Goal: Use online tool/utility: Utilize a website feature to perform a specific function

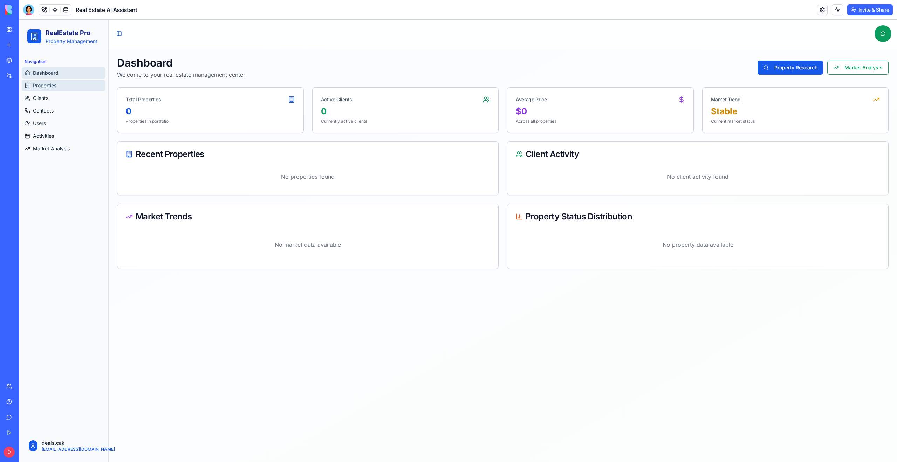
click at [50, 89] on link "Properties" at bounding box center [64, 85] width 84 height 11
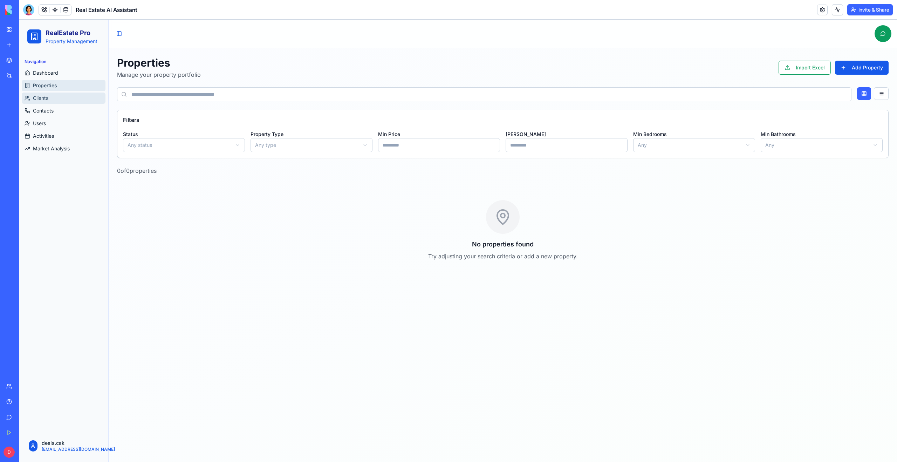
click at [45, 100] on span "Clients" at bounding box center [40, 98] width 15 height 7
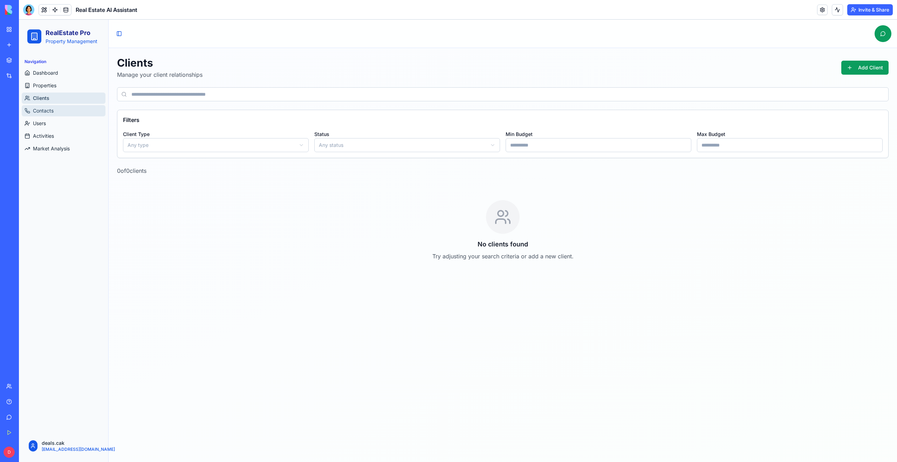
click at [46, 114] on span "Contacts" at bounding box center [43, 110] width 21 height 7
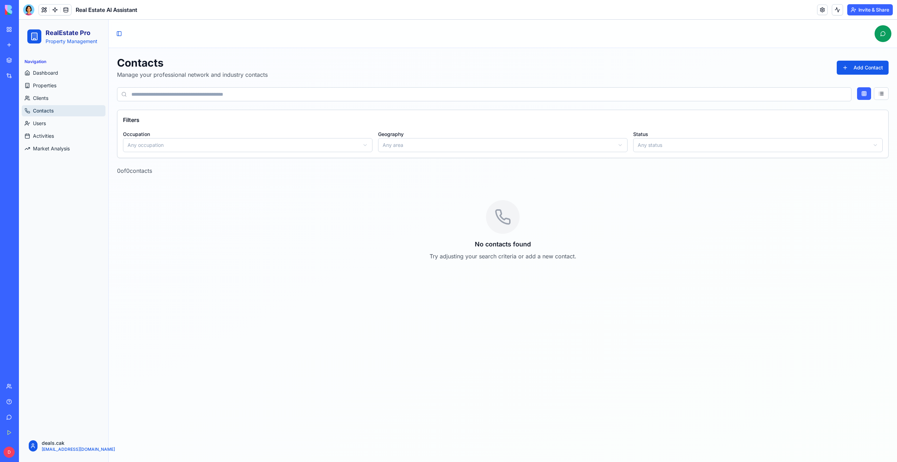
click at [41, 91] on ul "Dashboard Properties Clients Contacts Users Activities Market Analysis" at bounding box center [64, 110] width 84 height 87
click at [41, 102] on link "Clients" at bounding box center [64, 98] width 84 height 11
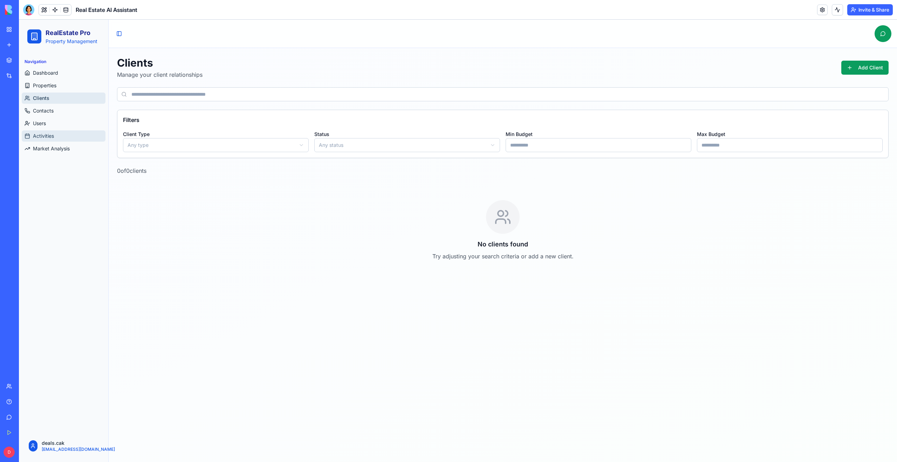
click at [41, 137] on span "Activities" at bounding box center [43, 136] width 21 height 7
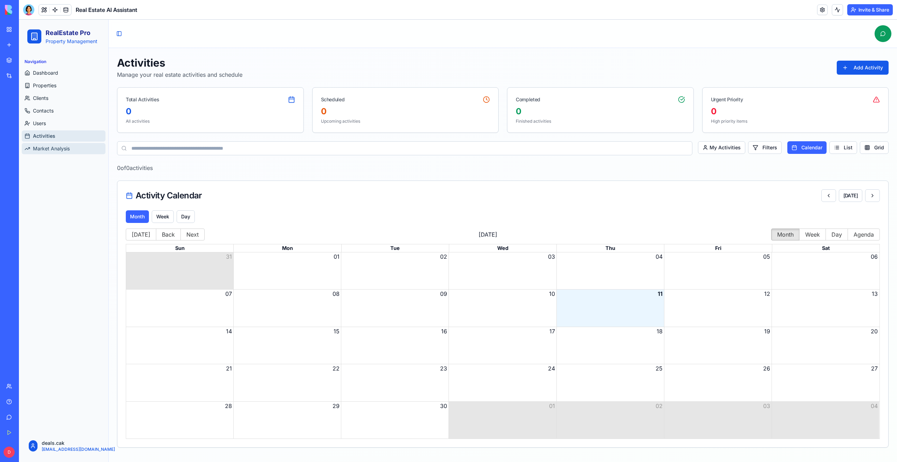
click at [63, 148] on span "Market Analysis" at bounding box center [51, 148] width 37 height 7
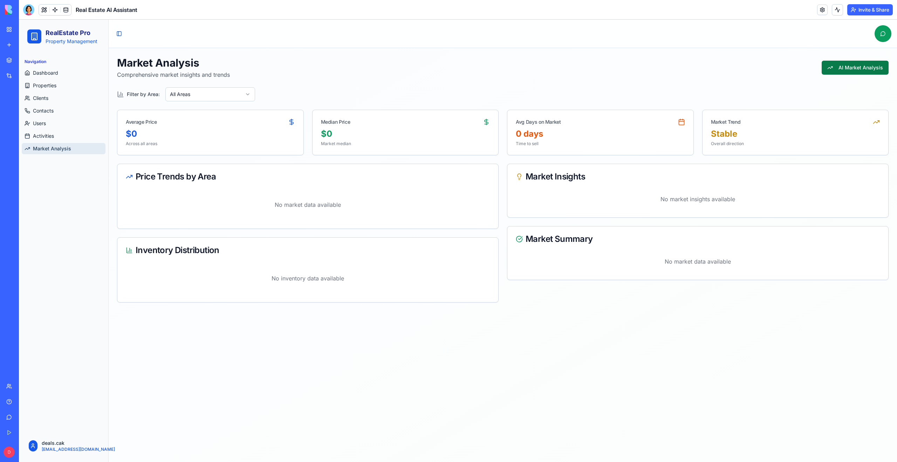
click at [830, 66] on button "AI Market Analysis" at bounding box center [855, 68] width 67 height 14
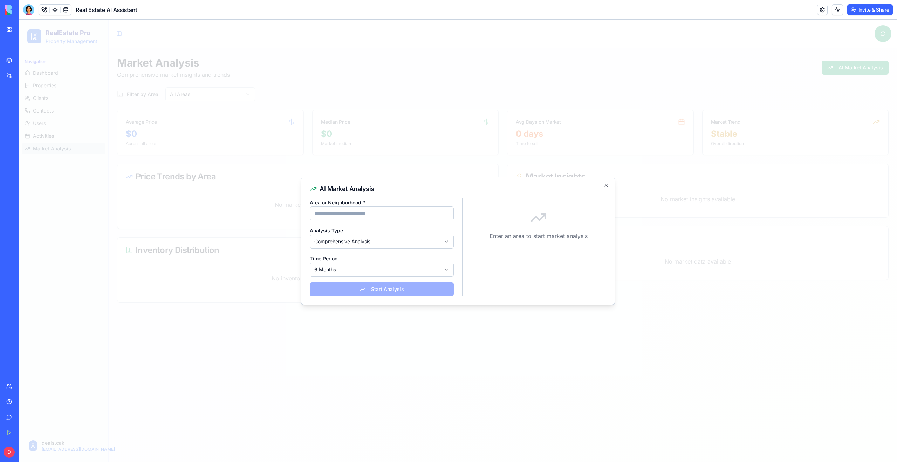
click at [404, 217] on input "Area or Neighborhood *" at bounding box center [382, 213] width 144 height 14
click at [413, 331] on div at bounding box center [458, 241] width 878 height 442
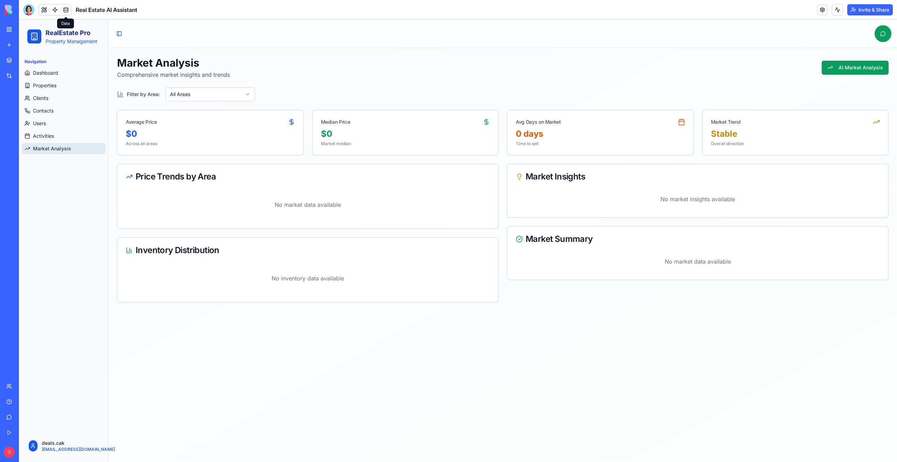
click at [67, 12] on link at bounding box center [66, 10] width 11 height 11
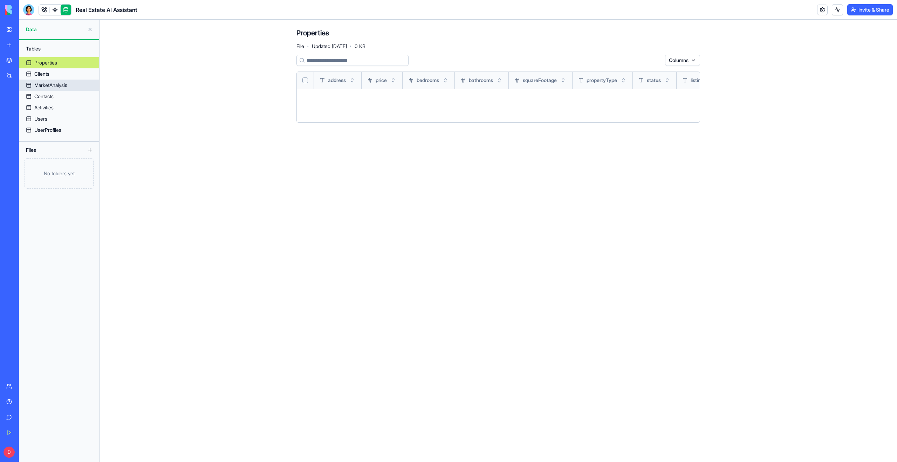
click at [57, 84] on div "MarketAnalysis" at bounding box center [50, 85] width 33 height 7
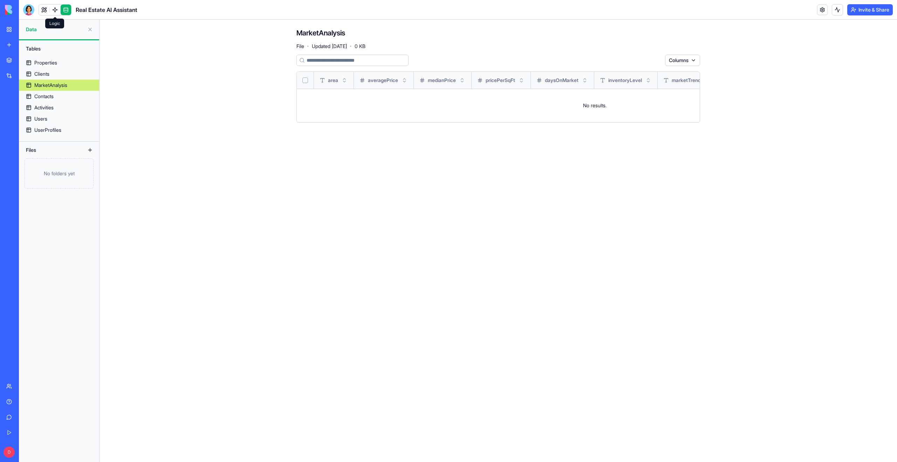
click at [50, 10] on link at bounding box center [55, 10] width 11 height 11
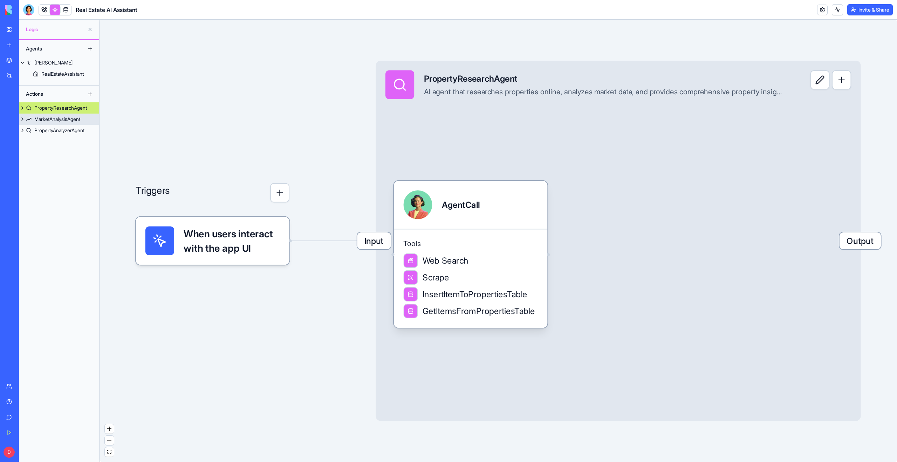
click at [56, 117] on div "MarketAnalysisAgent" at bounding box center [57, 119] width 46 height 7
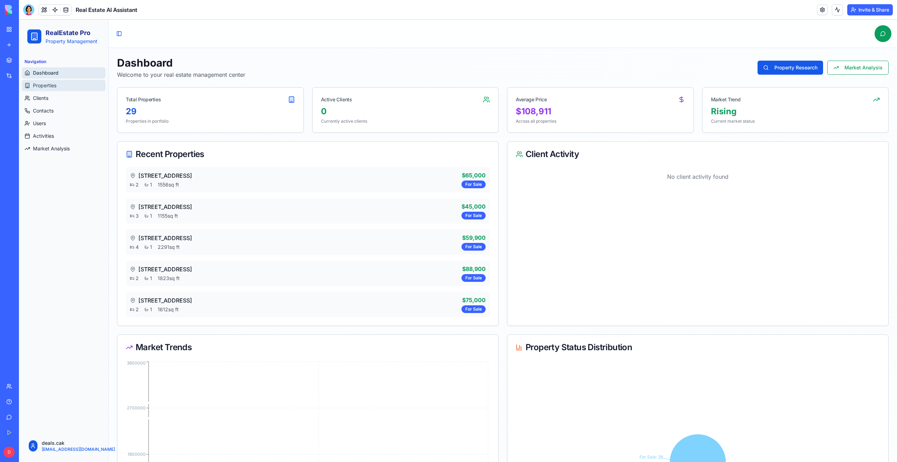
click at [50, 86] on span "Properties" at bounding box center [44, 85] width 23 height 7
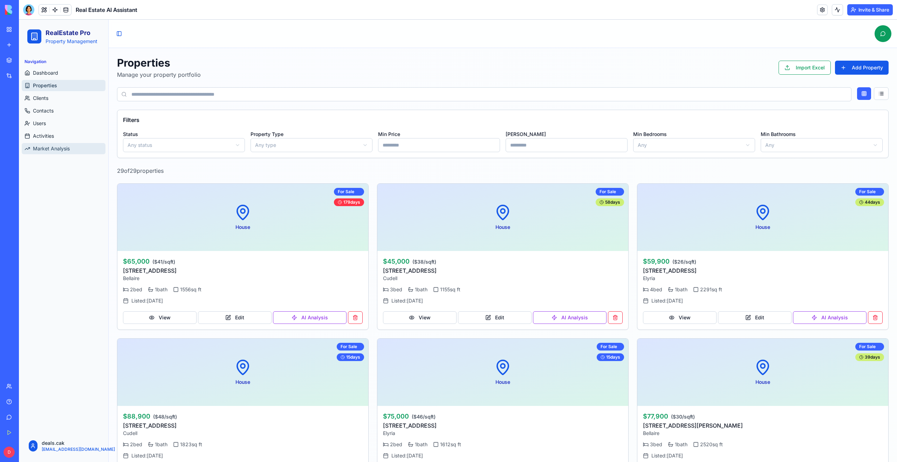
click at [43, 149] on span "Market Analysis" at bounding box center [51, 148] width 37 height 7
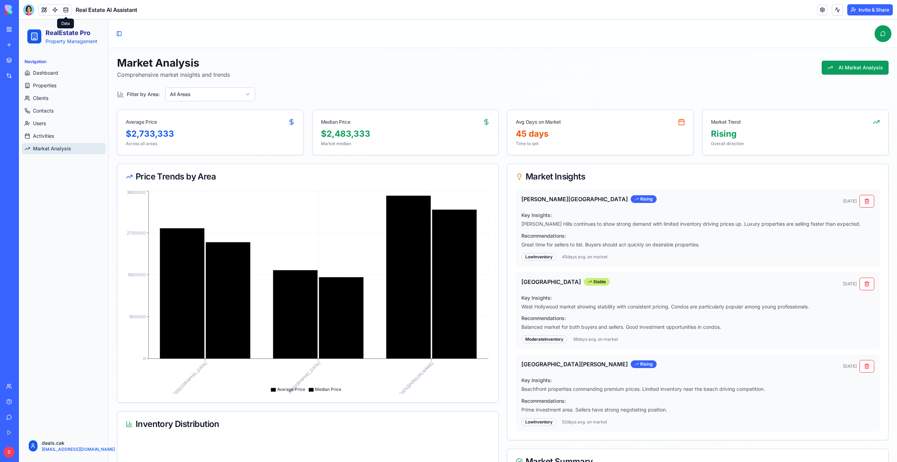
click at [68, 9] on link at bounding box center [66, 10] width 11 height 11
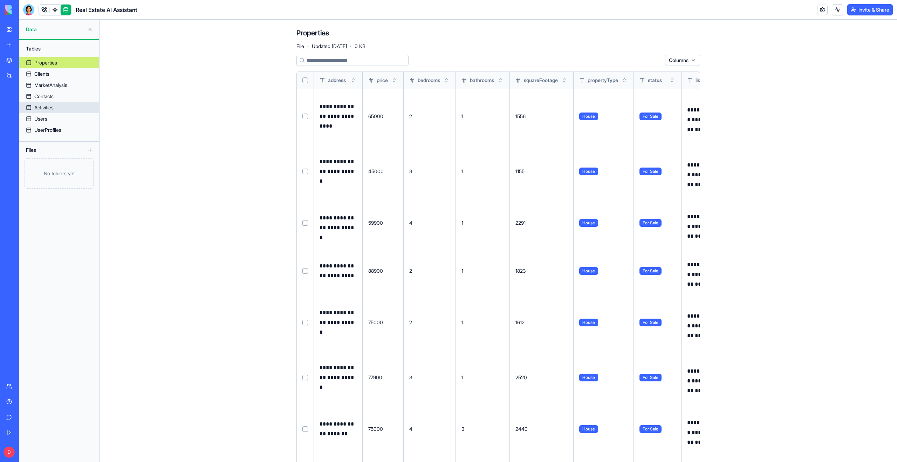
click at [49, 103] on link "Activities" at bounding box center [59, 107] width 80 height 11
click at [51, 86] on div "MarketAnalysis" at bounding box center [50, 85] width 33 height 7
click at [63, 87] on div "MarketAnalysis" at bounding box center [50, 85] width 33 height 7
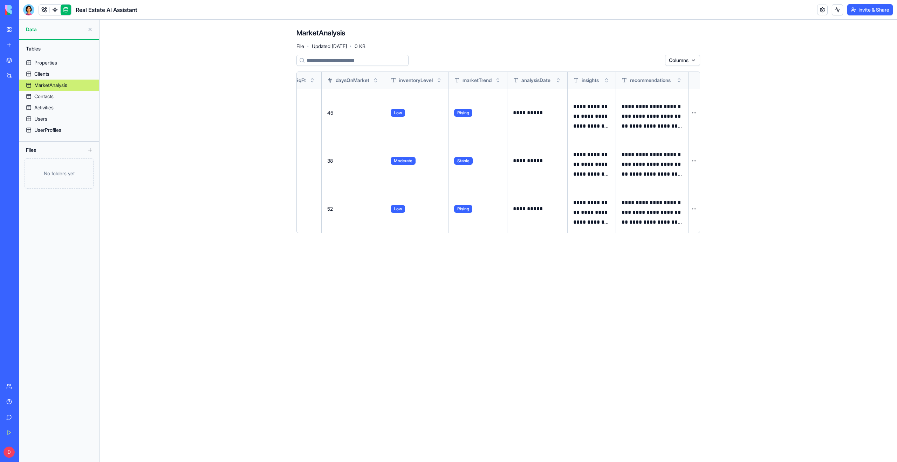
scroll to position [0, 218]
click at [54, 12] on link at bounding box center [55, 10] width 11 height 11
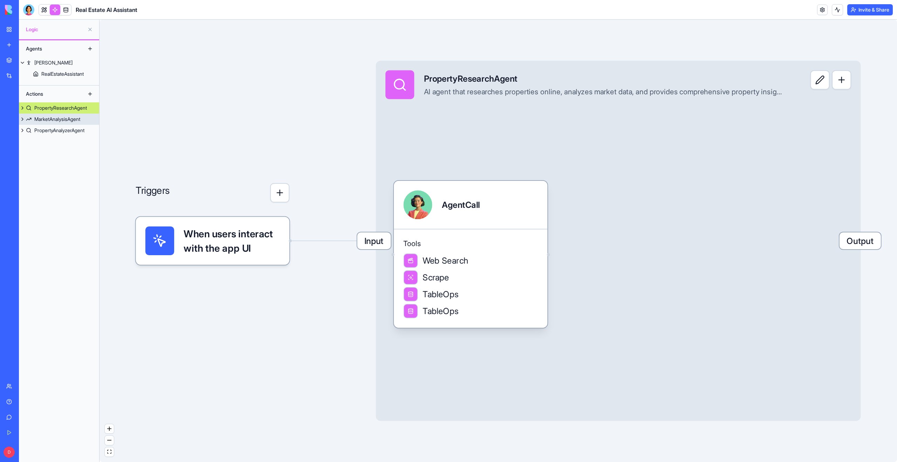
click at [49, 111] on link "PropertyResearchAgent" at bounding box center [59, 107] width 80 height 11
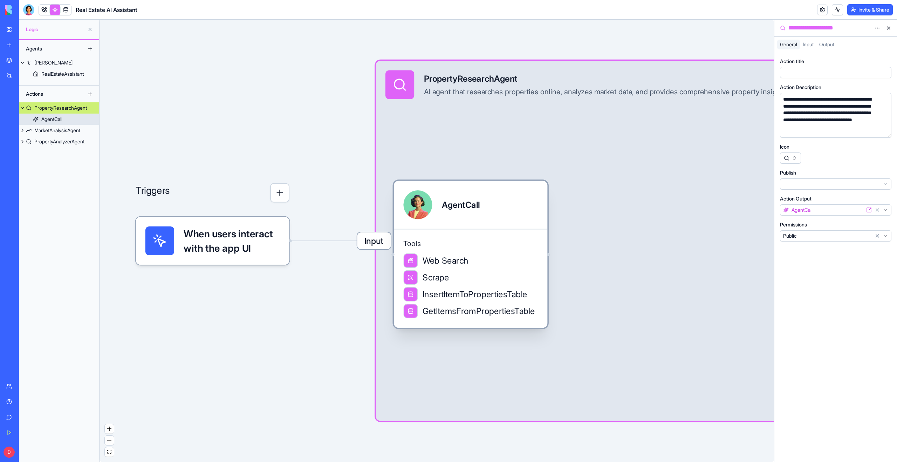
click at [48, 118] on div "AgentCall" at bounding box center [51, 119] width 21 height 7
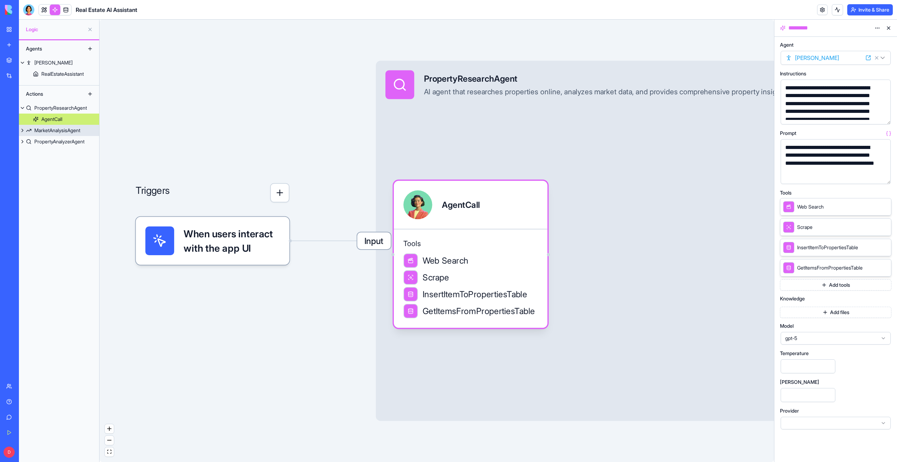
click at [56, 134] on link "MarketAnalysisAgent" at bounding box center [59, 130] width 80 height 11
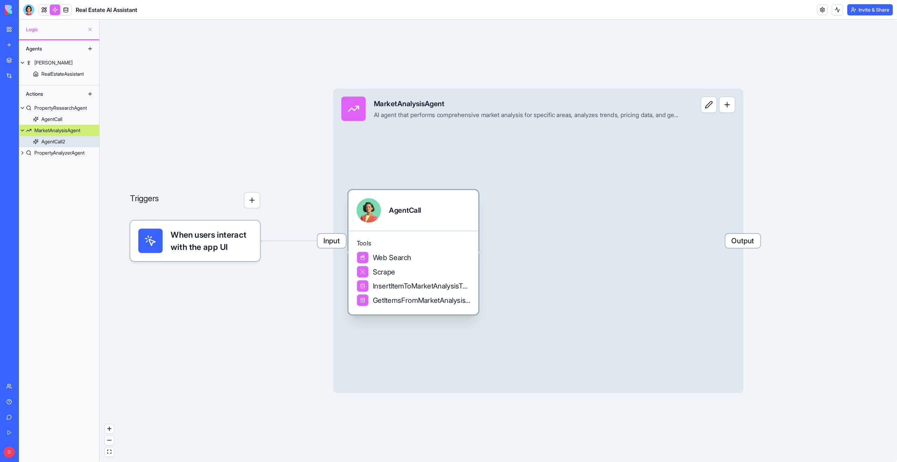
click at [418, 238] on div "Tools Web Search Scrape InsertItemToMarketAnalysisTable GetItemsFromMarketAnaly…" at bounding box center [413, 273] width 130 height 84
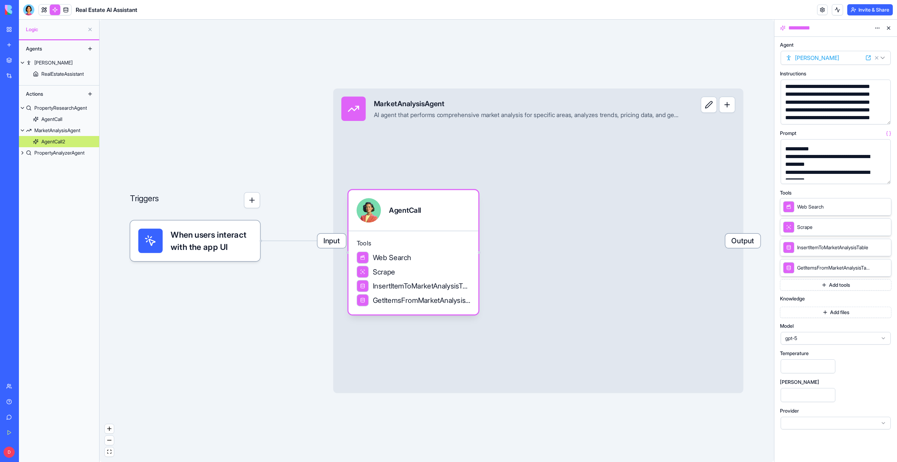
scroll to position [107, 0]
